Goal: Information Seeking & Learning: Learn about a topic

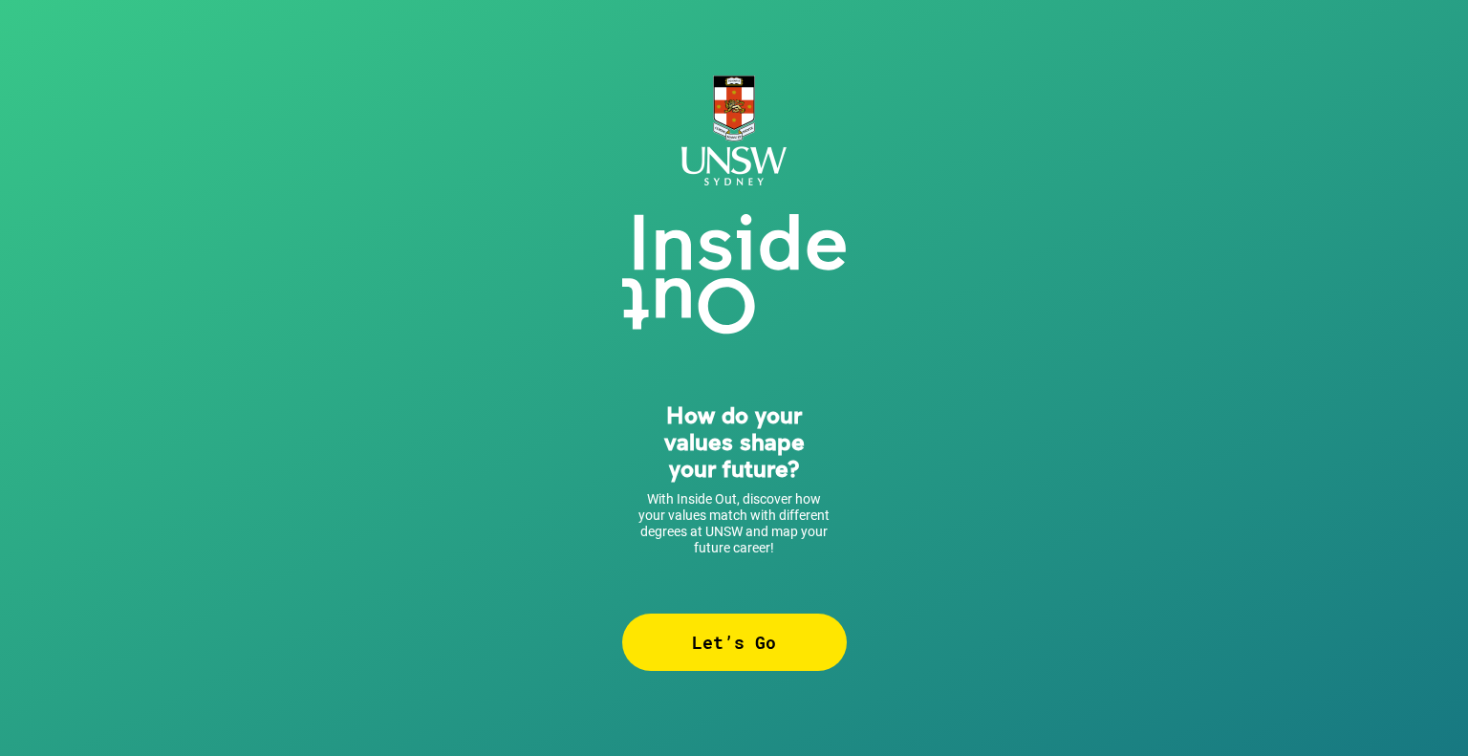
click at [788, 625] on div "Let’s Go" at bounding box center [734, 642] width 225 height 57
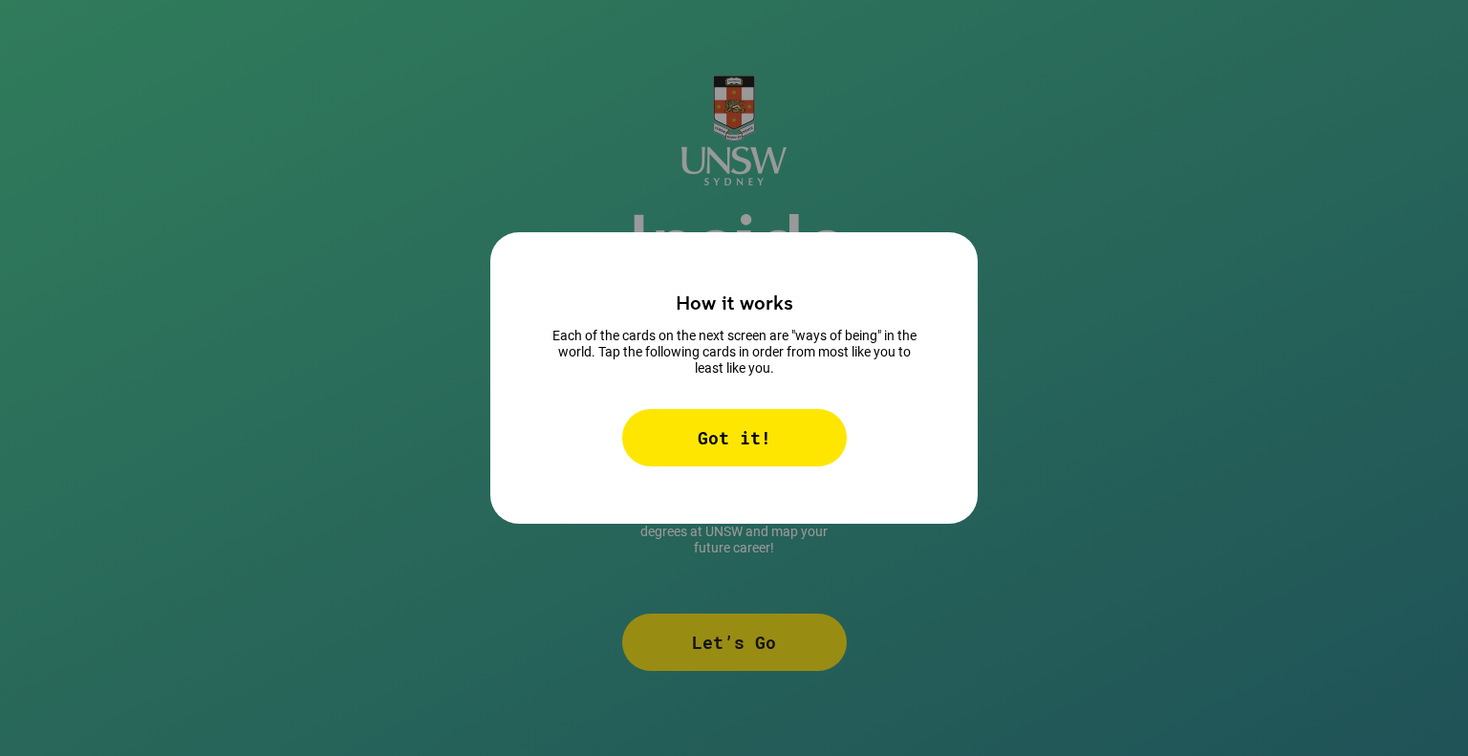
click at [813, 463] on div "Got it!" at bounding box center [734, 437] width 225 height 57
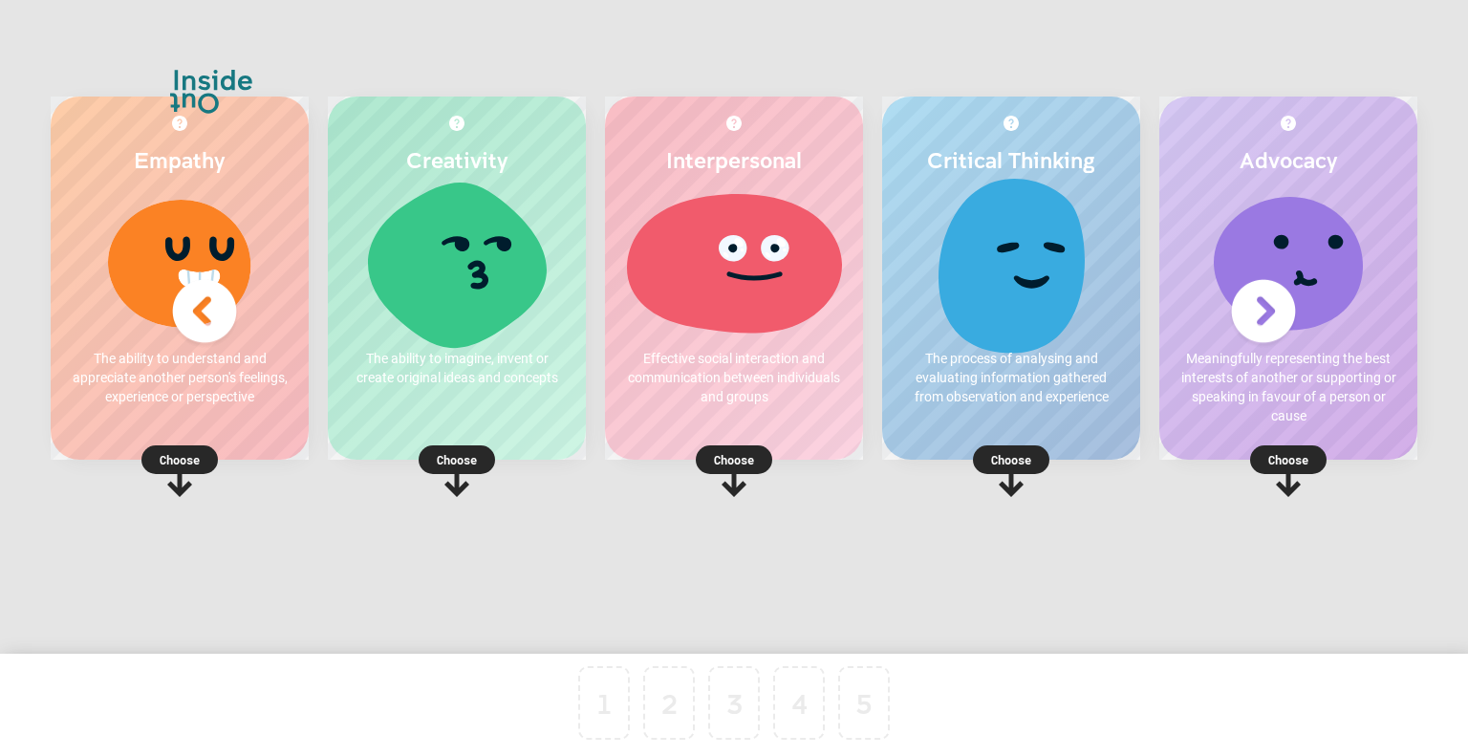
click at [461, 415] on div "Creativity The ability to imagine, invent or create original ideas and concepts…" at bounding box center [457, 278] width 258 height 363
click at [470, 463] on p "Choose" at bounding box center [457, 459] width 258 height 19
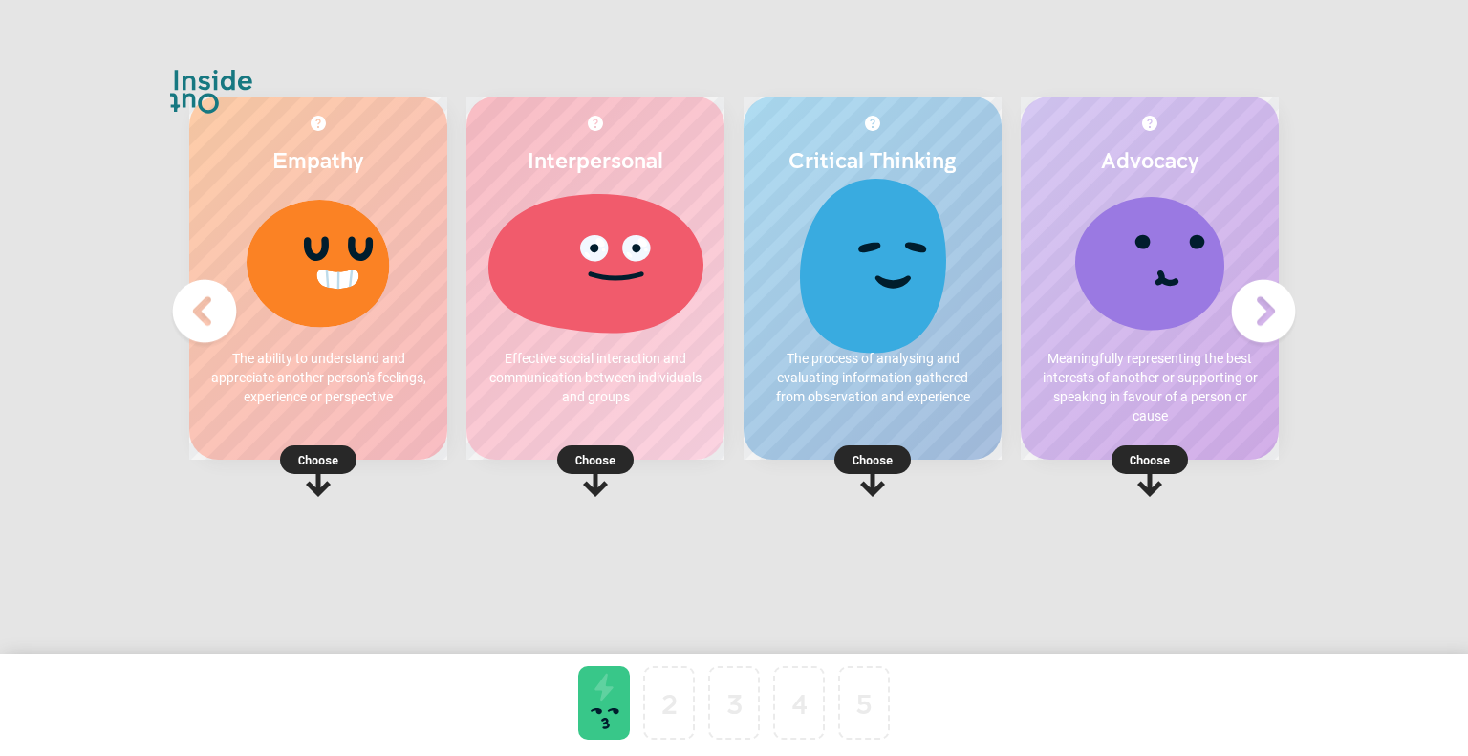
click at [874, 459] on p "Choose" at bounding box center [873, 459] width 258 height 19
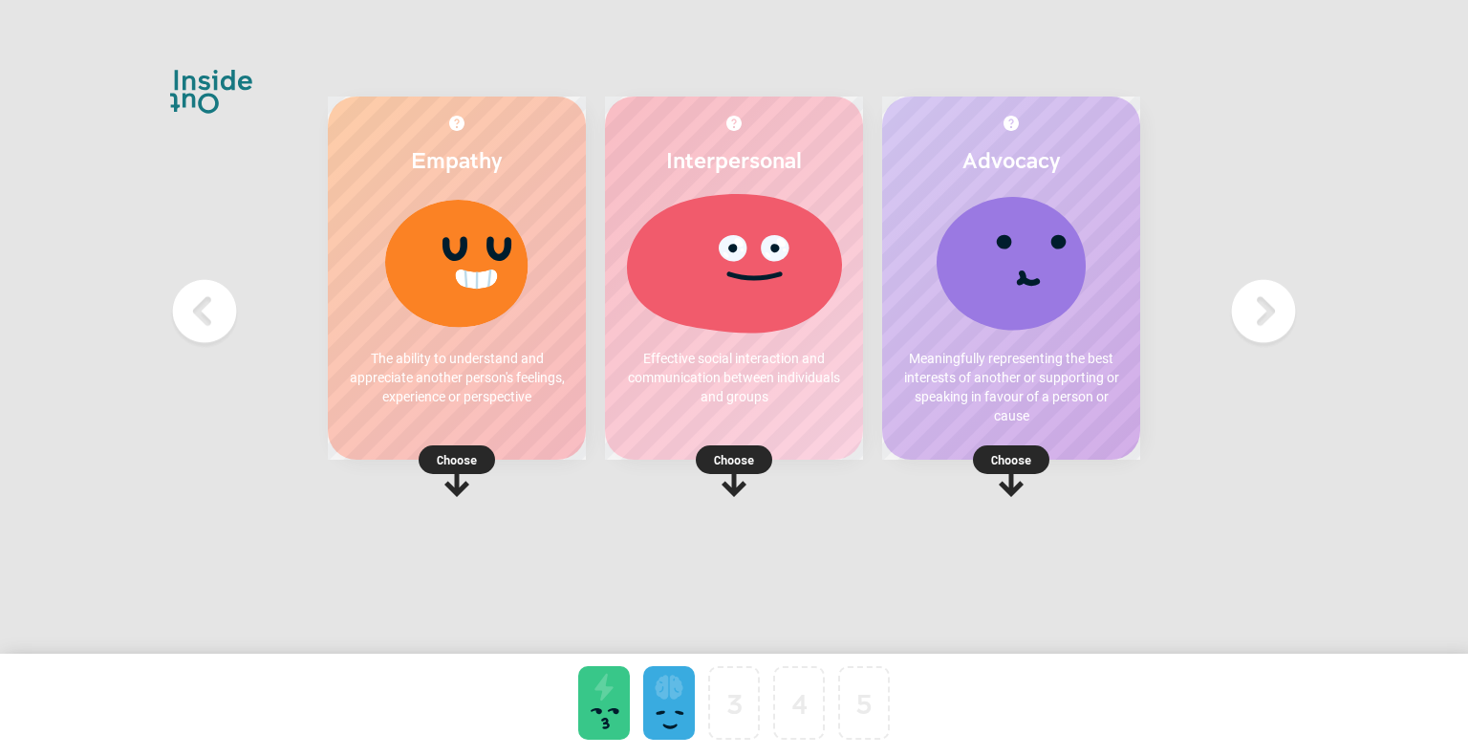
click at [1264, 311] on img at bounding box center [1263, 311] width 76 height 76
click at [1256, 322] on img at bounding box center [1263, 311] width 76 height 76
click at [973, 447] on rect at bounding box center [1011, 459] width 76 height 29
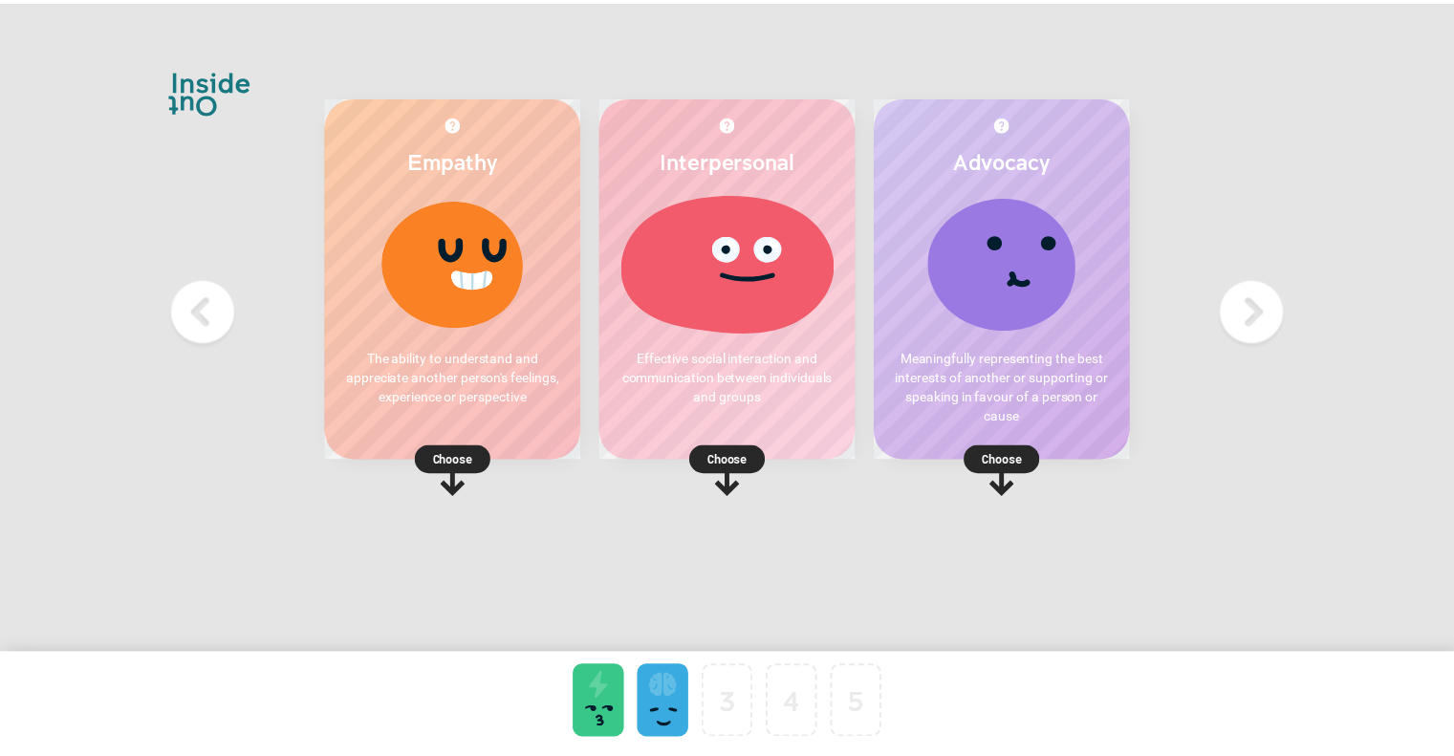
scroll to position [0, 0]
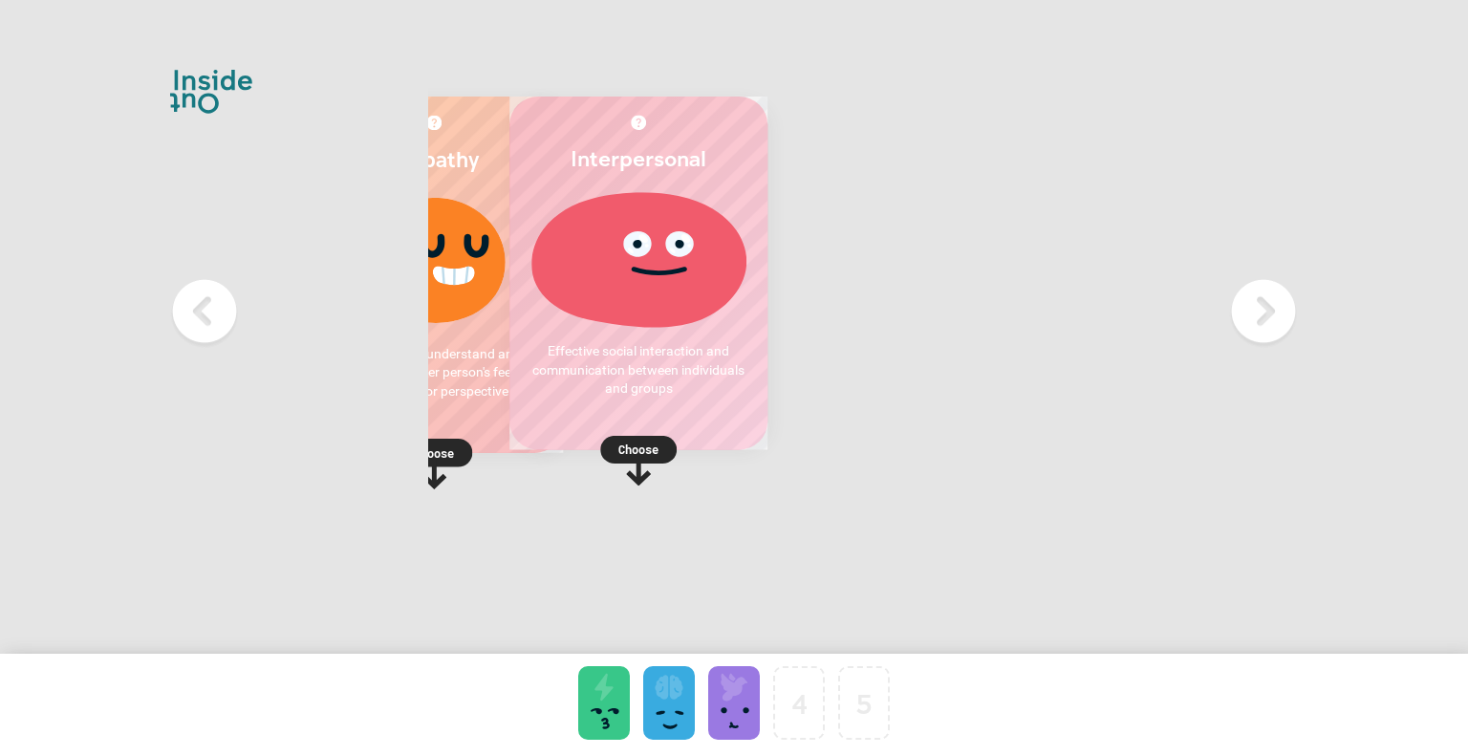
click at [563, 444] on div "Choose" at bounding box center [434, 451] width 258 height 24
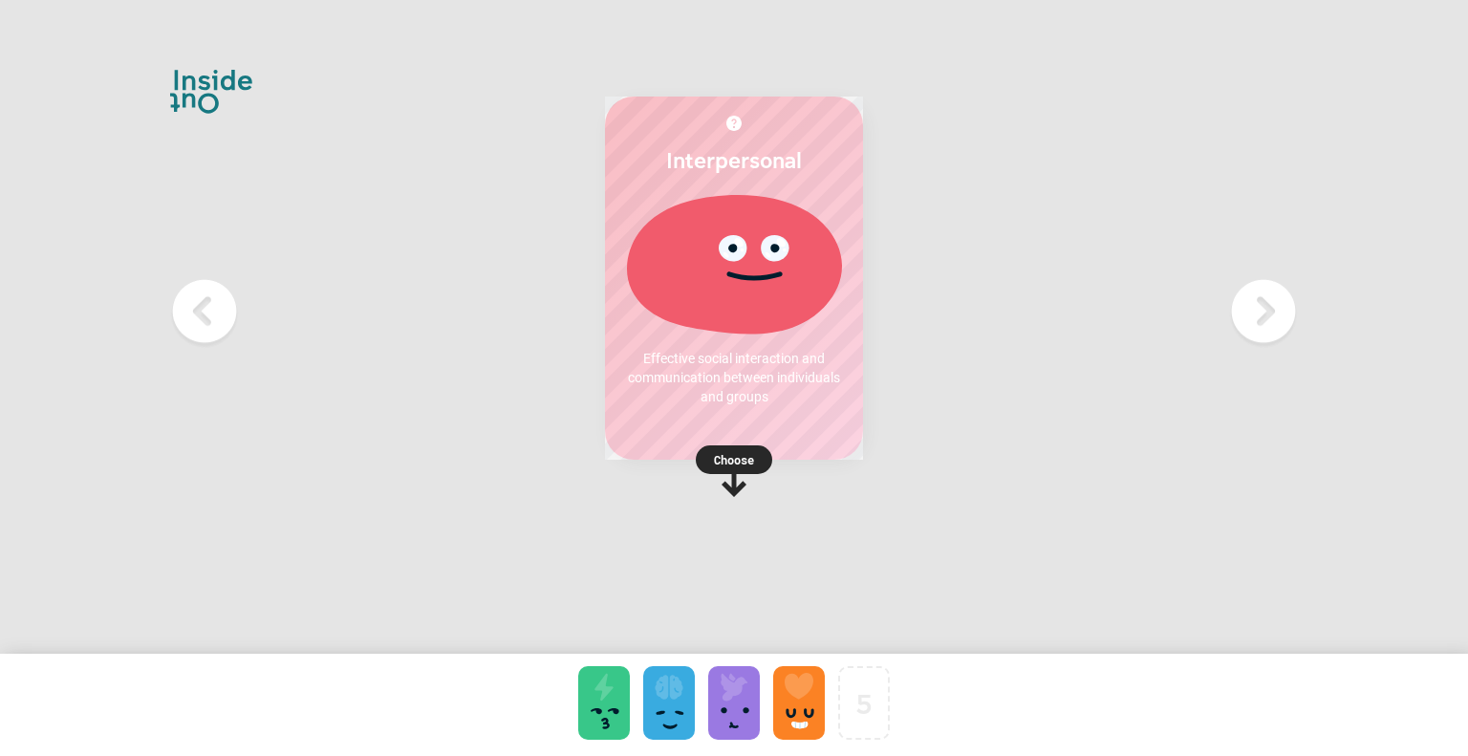
click at [801, 450] on p "Choose" at bounding box center [734, 459] width 258 height 19
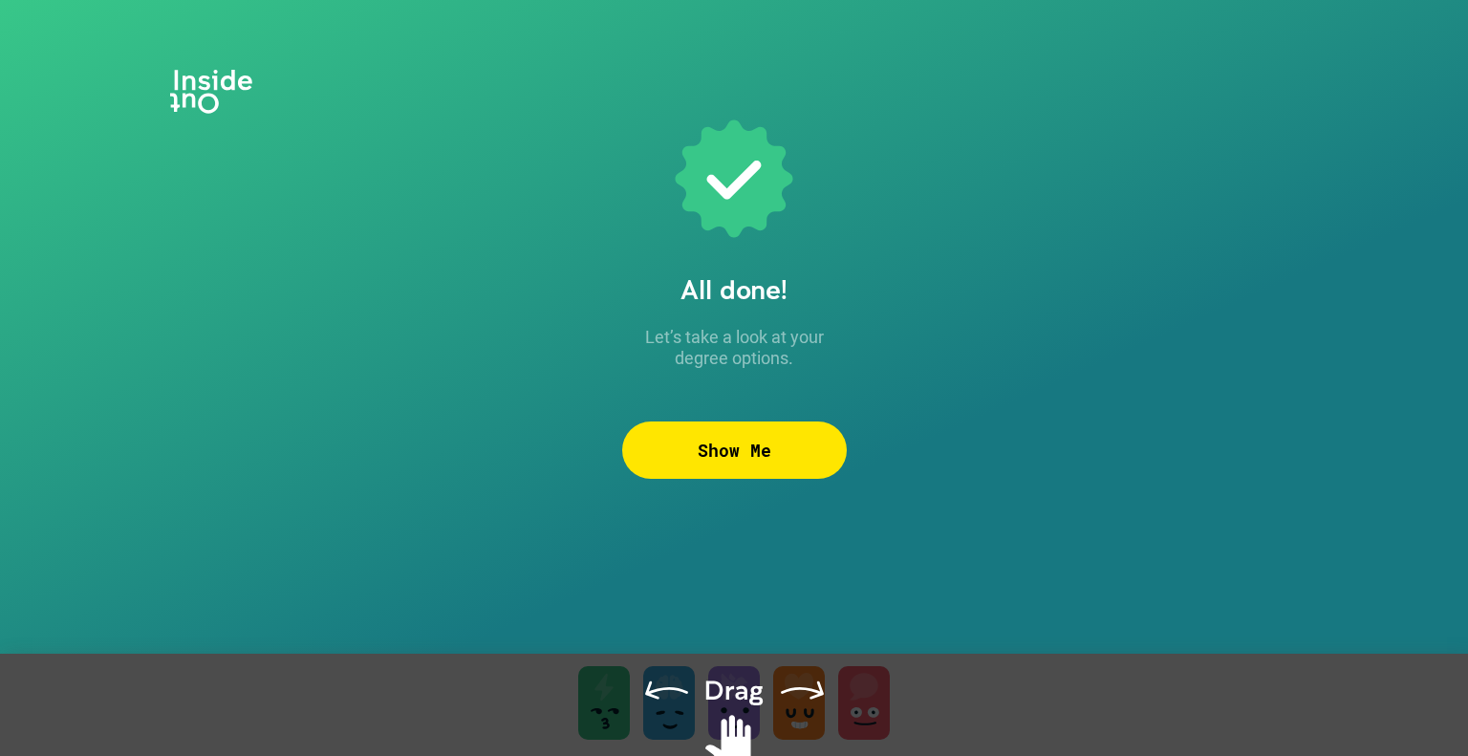
click at [797, 447] on div "Show Me" at bounding box center [734, 449] width 225 height 57
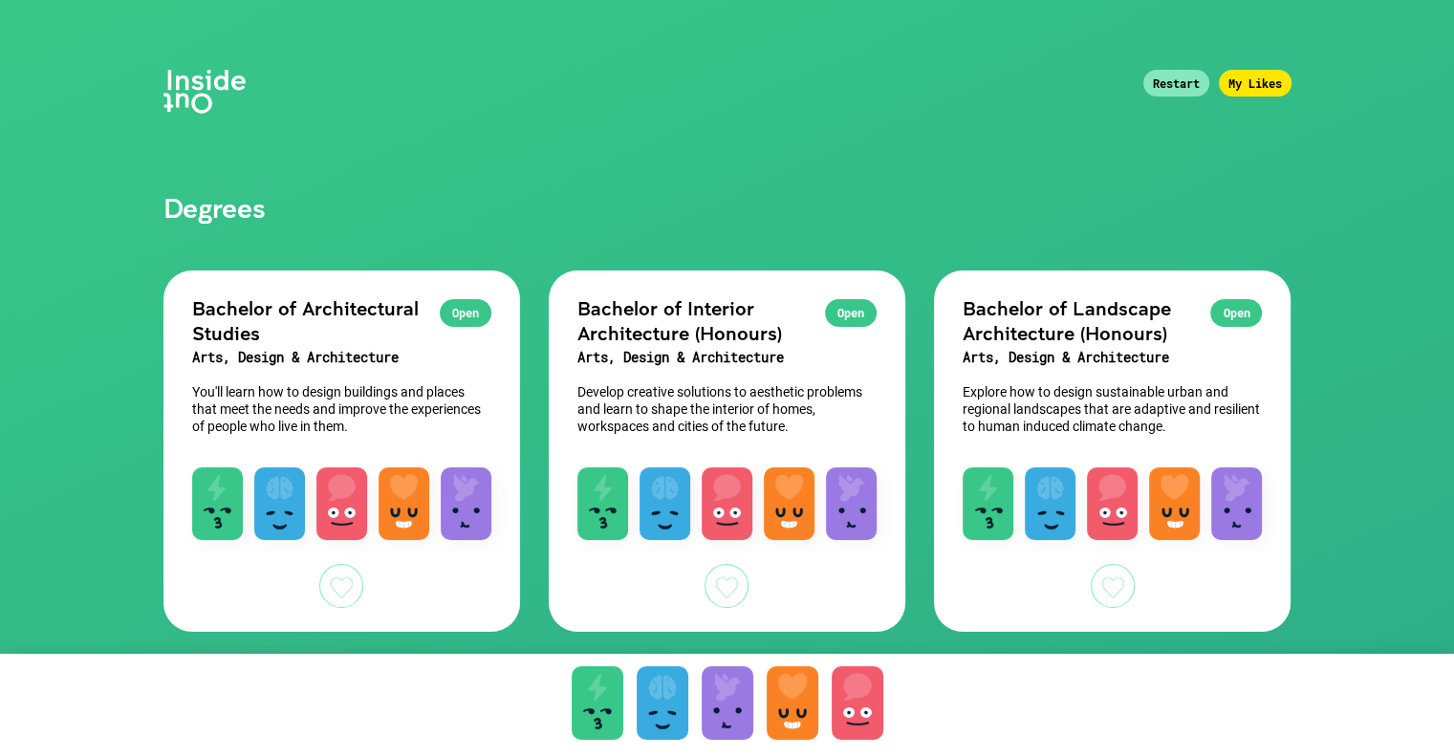
click at [1159, 82] on div "Restart" at bounding box center [1176, 83] width 66 height 27
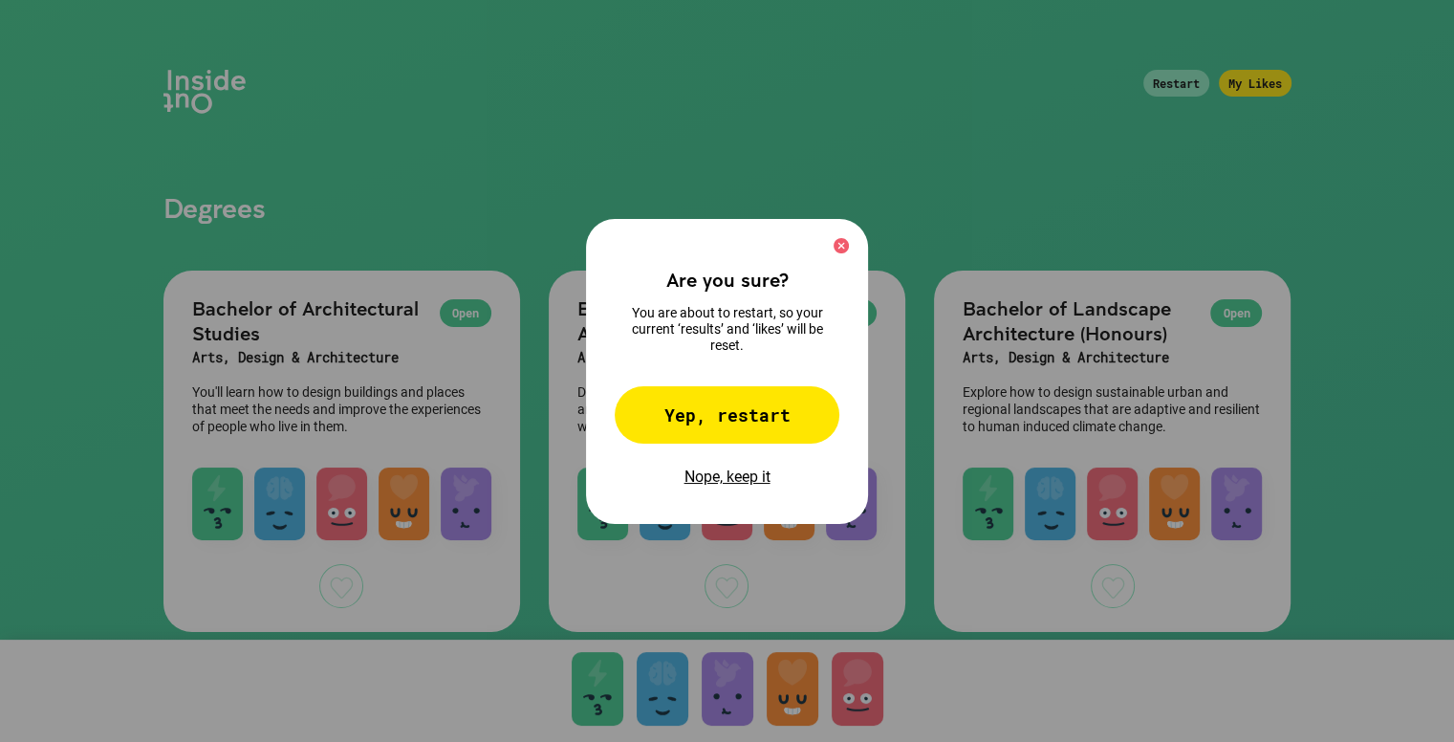
click at [796, 425] on div "Yep, restart" at bounding box center [727, 414] width 225 height 57
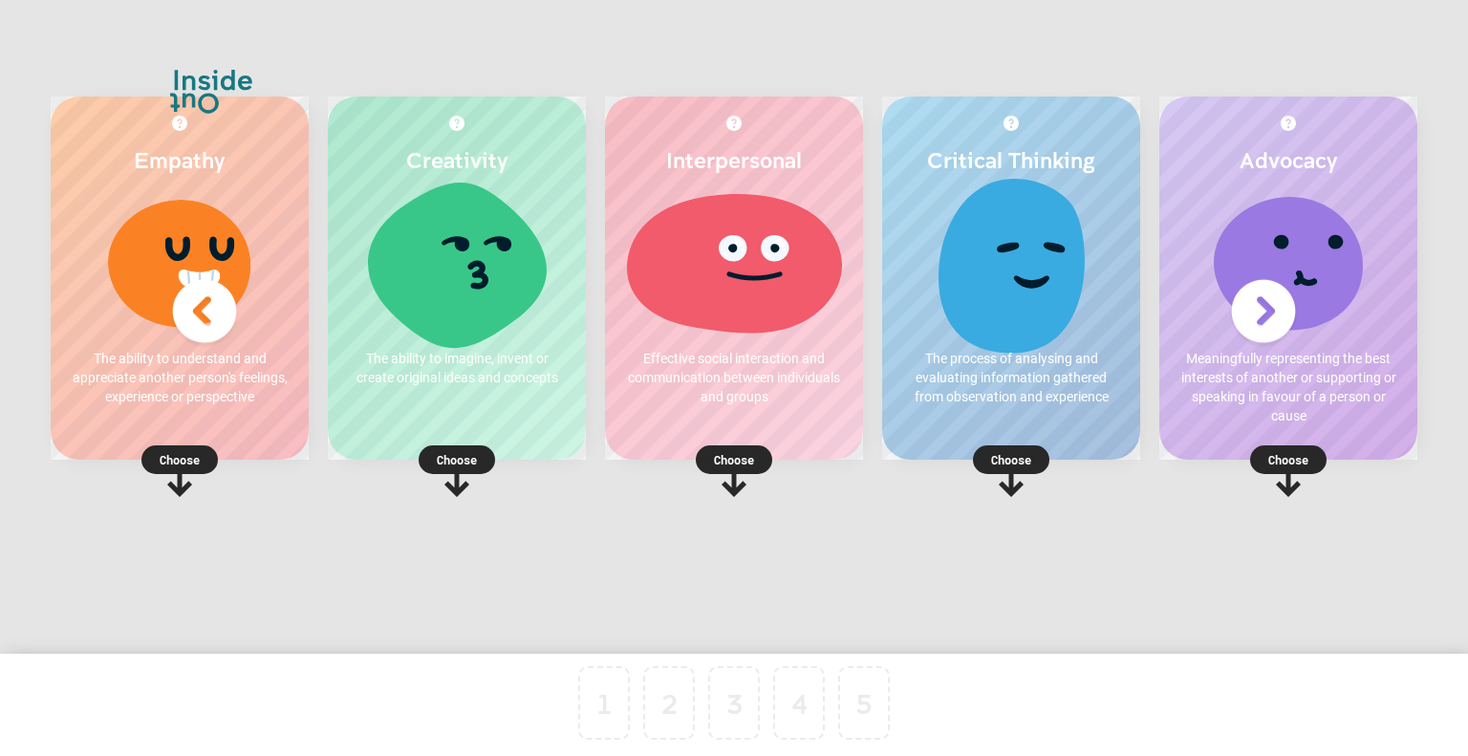
click at [1021, 446] on rect at bounding box center [1011, 459] width 76 height 29
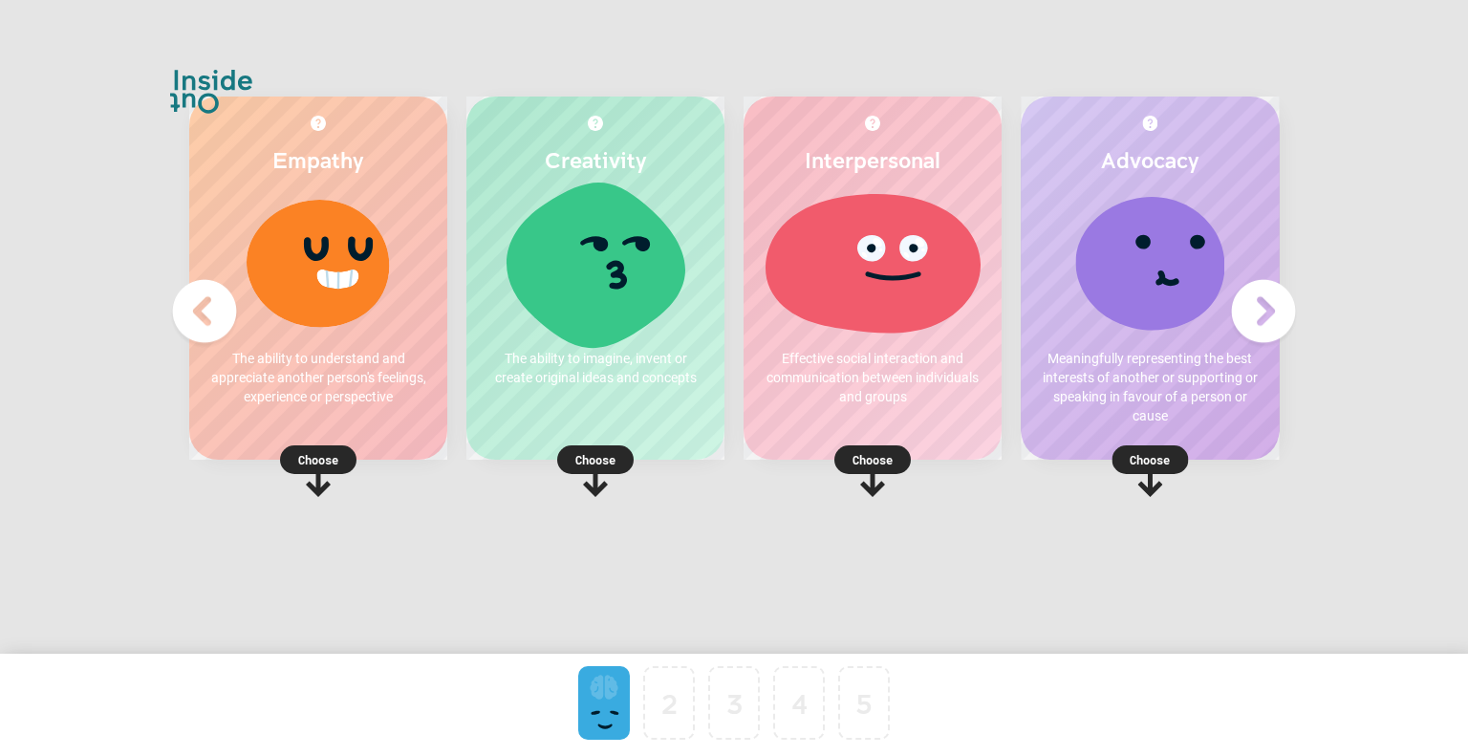
click at [616, 413] on div "Creativity The ability to imagine, invent or create original ideas and concepts…" at bounding box center [595, 278] width 258 height 363
click at [601, 447] on rect at bounding box center [595, 459] width 76 height 29
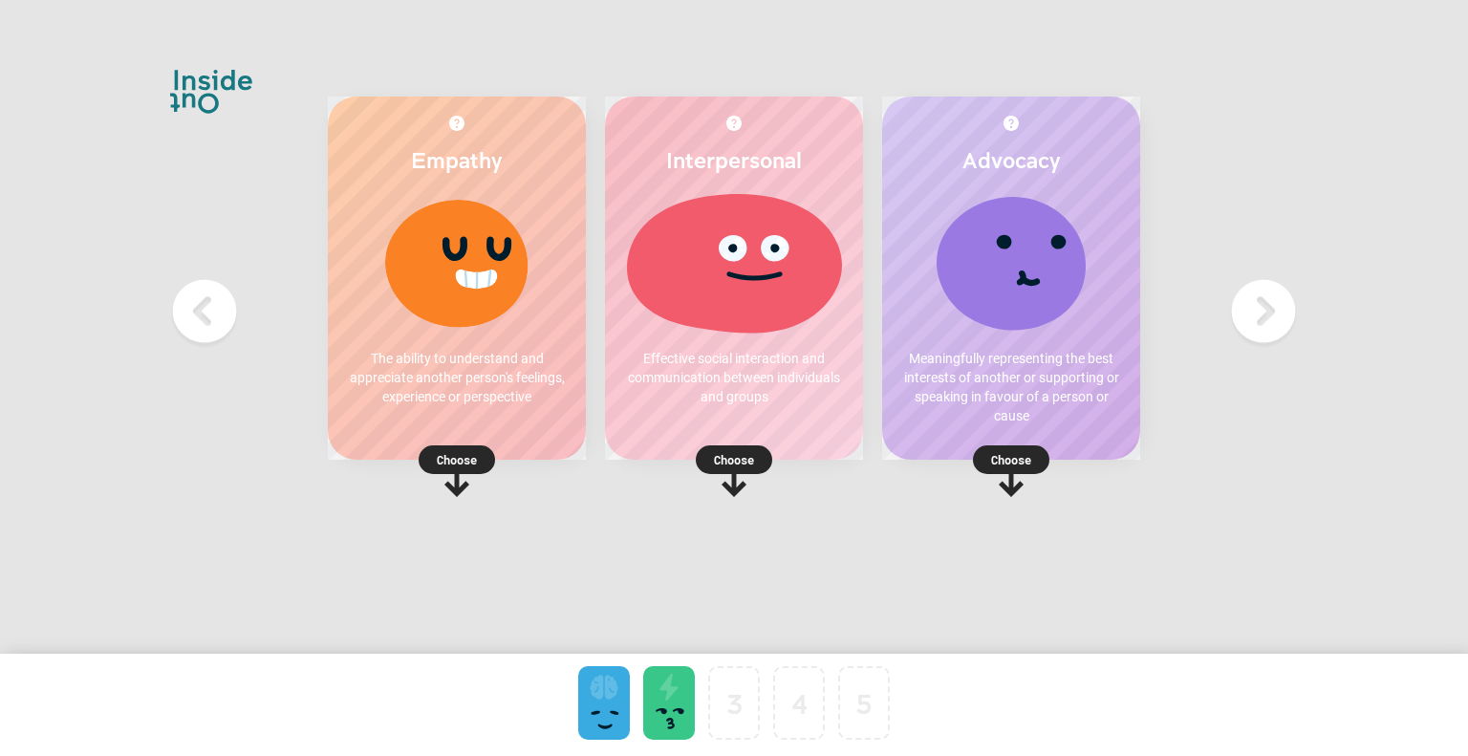
click at [1270, 317] on img at bounding box center [1263, 311] width 76 height 76
click at [1262, 339] on img at bounding box center [1263, 311] width 76 height 76
